Goal: Information Seeking & Learning: Learn about a topic

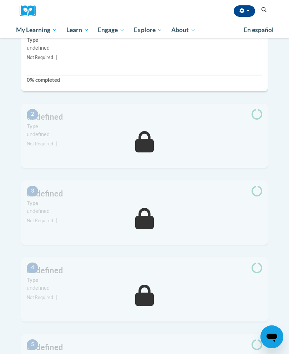
click at [0, 0] on span "My Course Progress" at bounding box center [0, 0] width 0 height 0
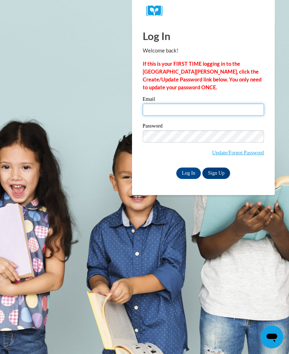
click at [208, 110] on input "Email" at bounding box center [203, 110] width 121 height 12
type input "Kristina.Duncan.2021@gmail.com"
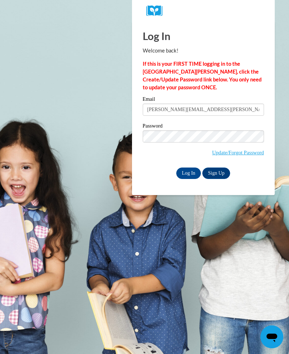
click at [191, 173] on input "Log In" at bounding box center [189, 173] width 25 height 11
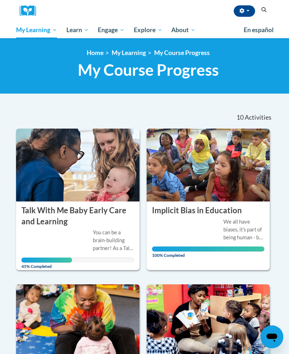
click at [81, 237] on div "You can be a brain-building partner! As a Talk With Me Baby coach, you can empo…" at bounding box center [77, 246] width 113 height 34
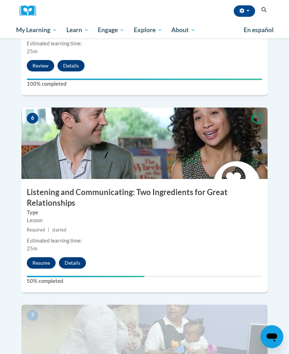
click at [42, 258] on button "Resume" at bounding box center [41, 263] width 29 height 11
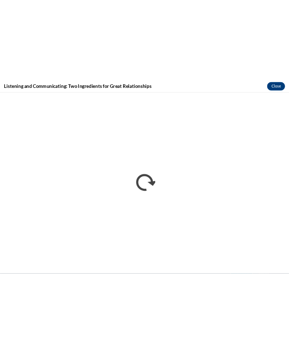
scroll to position [1048, 0]
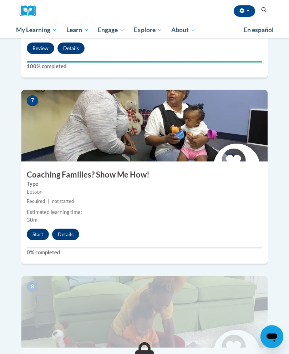
click at [40, 229] on button "Start" at bounding box center [38, 234] width 22 height 11
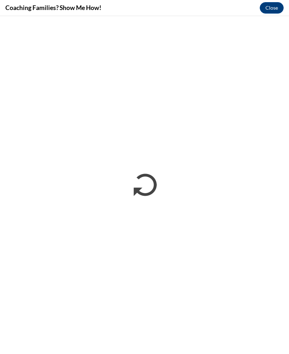
scroll to position [1277, 0]
